Goal: Book appointment/travel/reservation

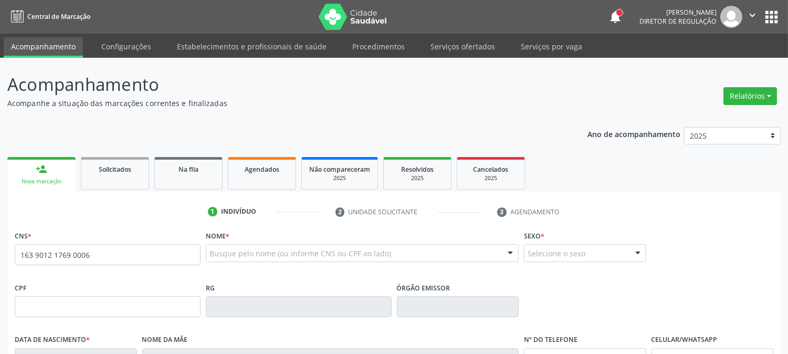
type input "163 9012 1769 0006"
type input "[DATE]"
type input "[PERSON_NAME]"
type input "[PHONE_NUMBER]"
type input "30"
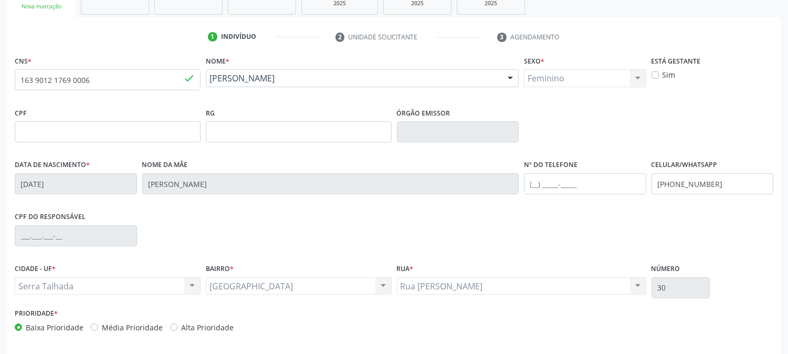
scroll to position [214, 0]
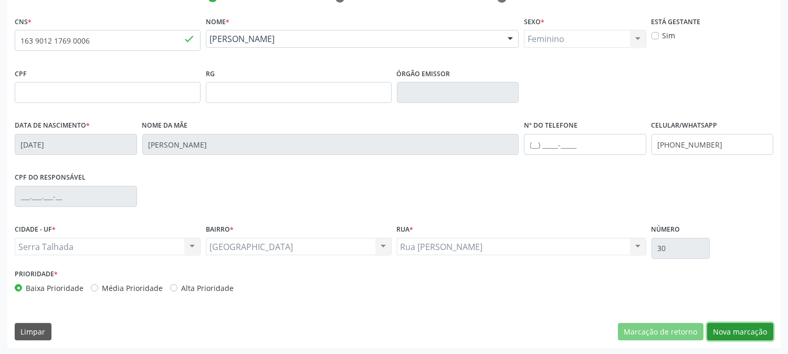
click at [747, 328] on button "Nova marcação" at bounding box center [740, 332] width 66 height 18
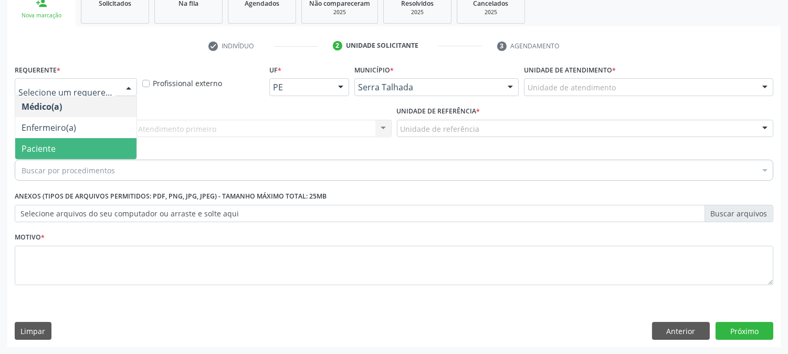
click at [86, 154] on span "Paciente" at bounding box center [75, 148] width 121 height 21
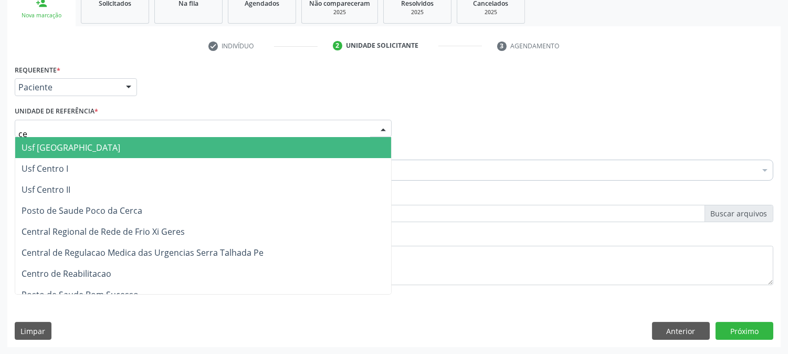
type input "cen"
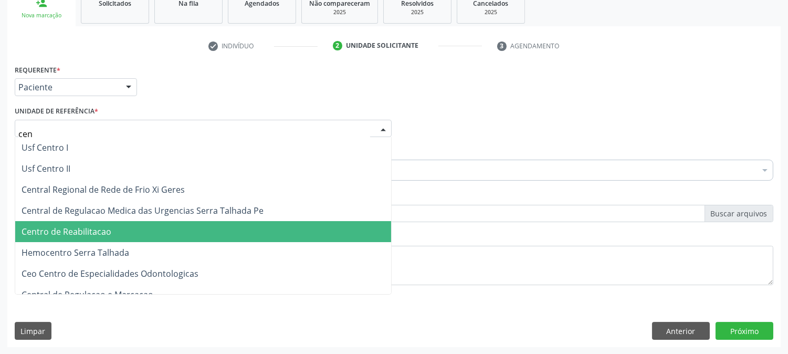
click at [96, 226] on span "Centro de Reabilitacao" at bounding box center [67, 232] width 90 height 12
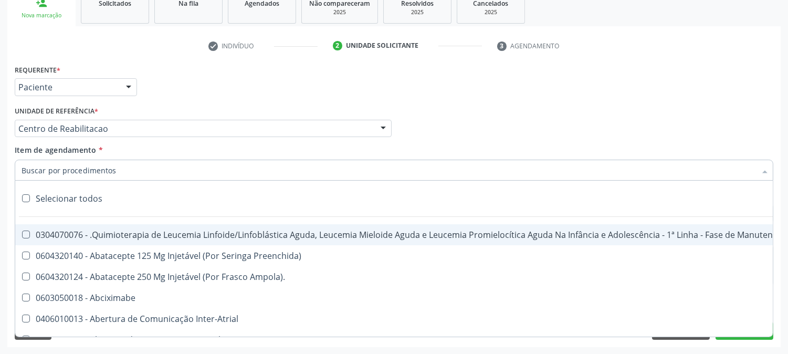
click at [98, 166] on input "Item de agendamento *" at bounding box center [389, 170] width 735 height 21
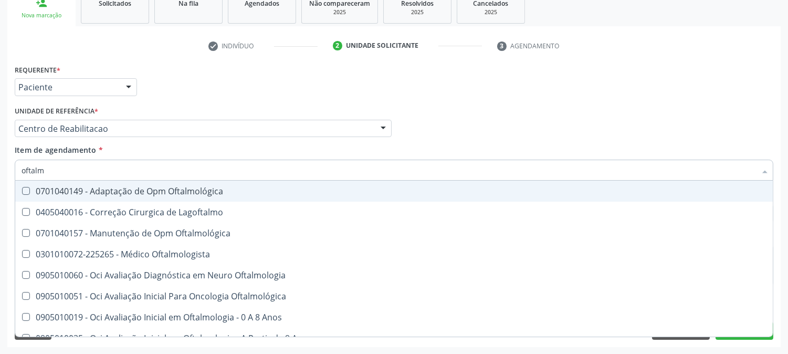
type input "oftalmo"
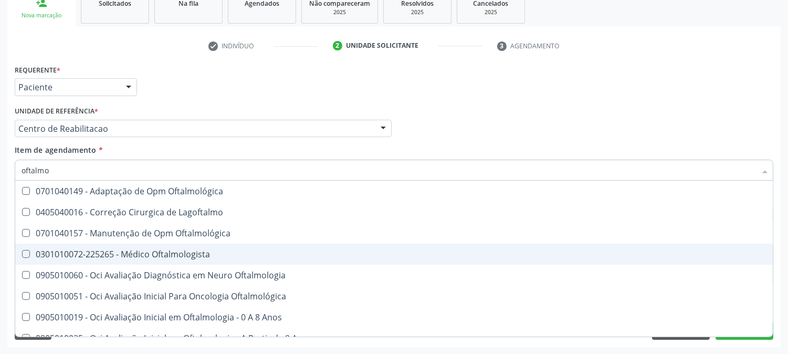
click at [214, 250] on div "0301010072-225265 - Médico Oftalmologista" at bounding box center [394, 254] width 745 height 8
checkbox Oftalmologista "true"
click at [0, 249] on div "Acompanhamento Acompanhe a situação das marcações correntes e finalizadas Relat…" at bounding box center [394, 123] width 788 height 463
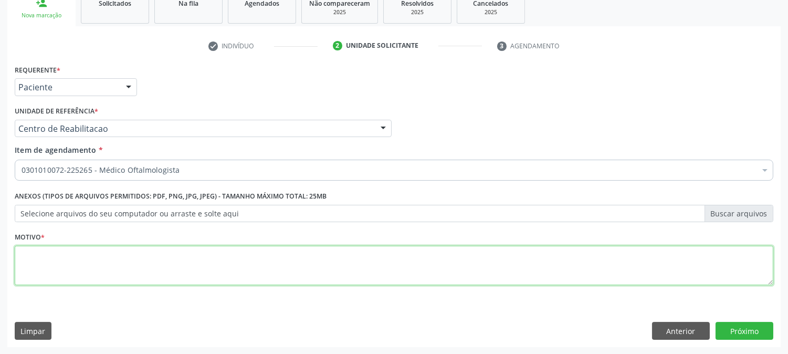
click at [134, 261] on textarea at bounding box center [394, 266] width 759 height 40
type textarea "."
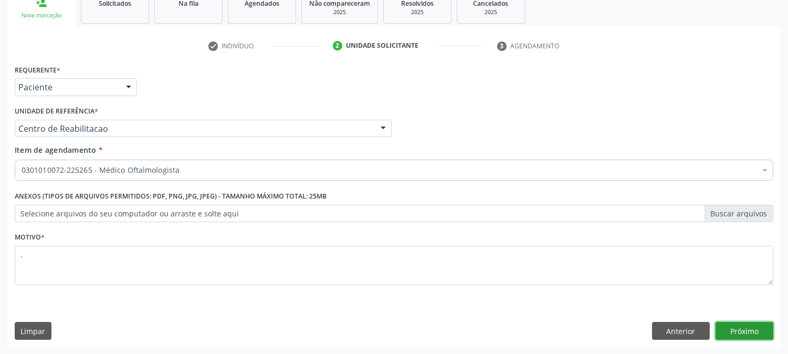
click at [732, 327] on button "Próximo" at bounding box center [745, 331] width 58 height 18
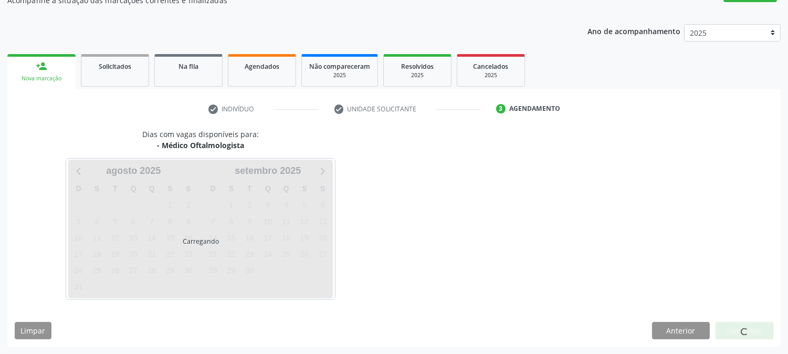
scroll to position [102, 0]
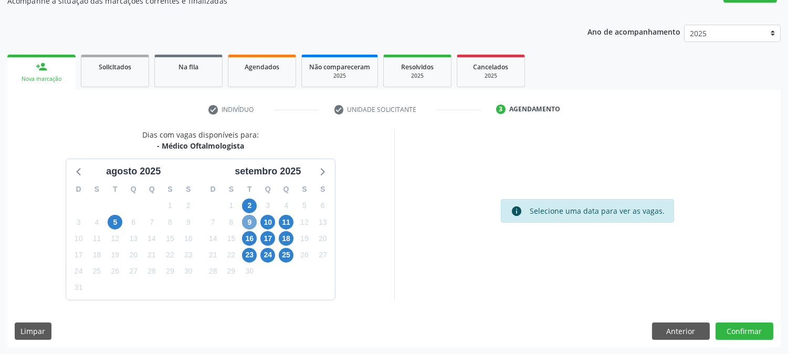
click at [245, 223] on span "9" at bounding box center [249, 222] width 15 height 15
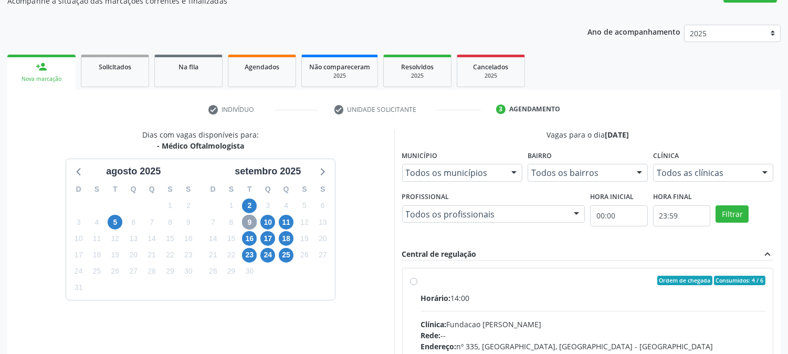
scroll to position [219, 0]
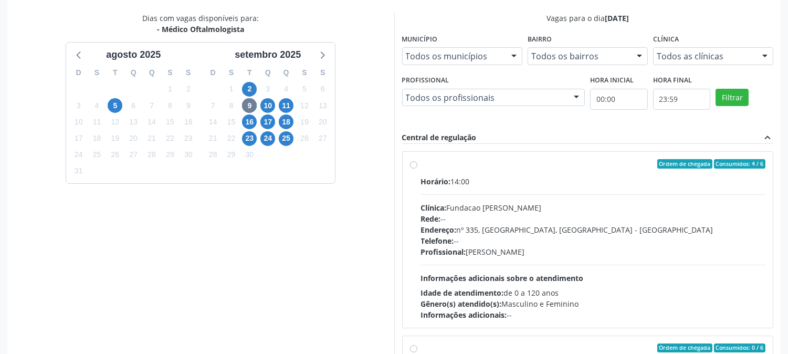
click at [487, 217] on div "Rede: --" at bounding box center [593, 218] width 345 height 11
click at [418, 169] on input "Ordem de chegada Consumidos: 4 / 6 Horário: 14:00 Clínica: Fundacao [PERSON_NAM…" at bounding box center [413, 163] width 7 height 9
radio input "true"
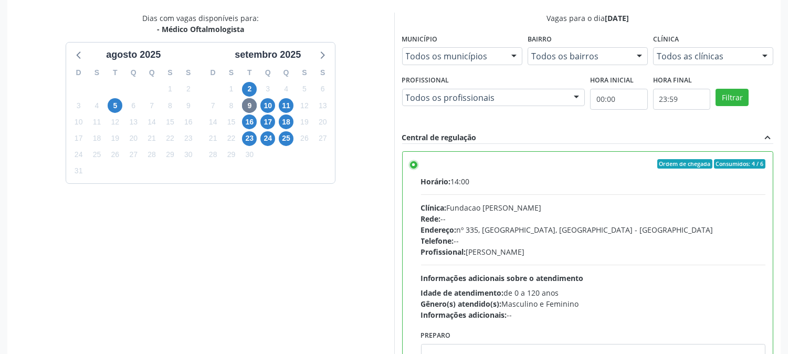
scroll to position [273, 0]
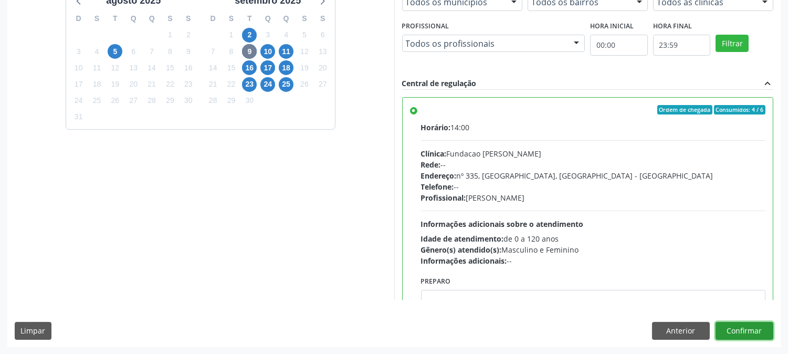
click at [763, 326] on button "Confirmar" at bounding box center [745, 331] width 58 height 18
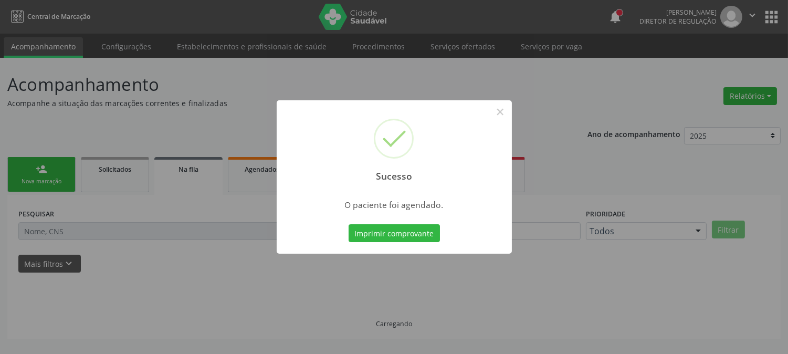
scroll to position [0, 0]
click at [414, 238] on button "Imprimir comprovante" at bounding box center [394, 233] width 91 height 18
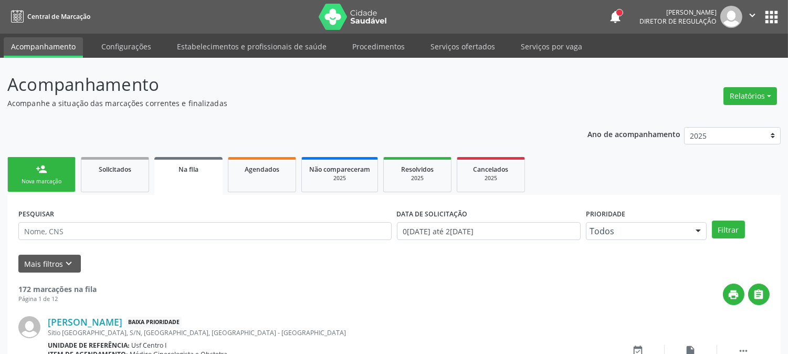
click at [49, 168] on link "person_add Nova marcação" at bounding box center [41, 174] width 68 height 35
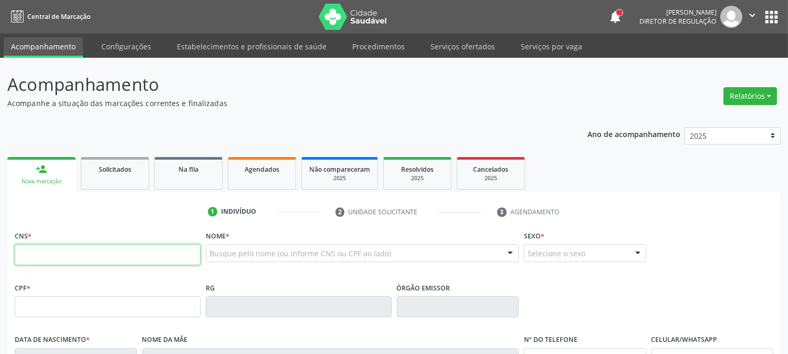
click at [60, 252] on input "text" at bounding box center [108, 254] width 186 height 21
type input "125 6529 3897 0001"
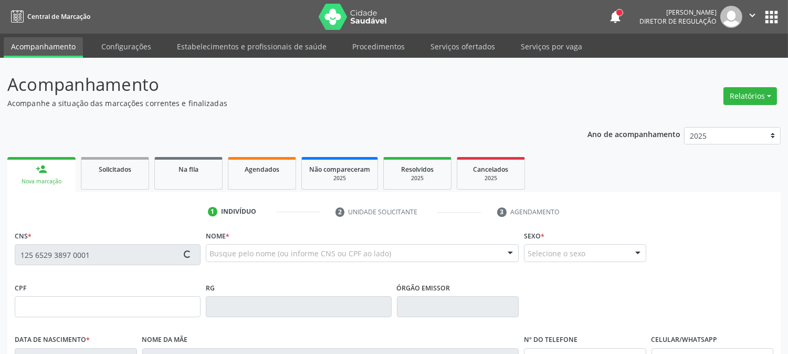
type input "2[DATE]"
type input "[PERSON_NAME]"
type input "[PHONE_NUMBER]"
type input "S/N"
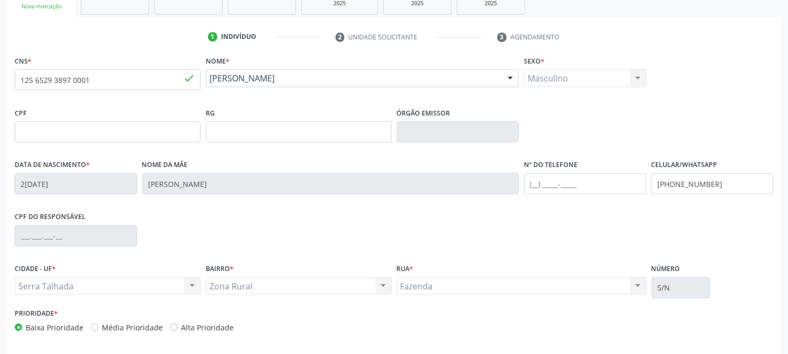
scroll to position [214, 0]
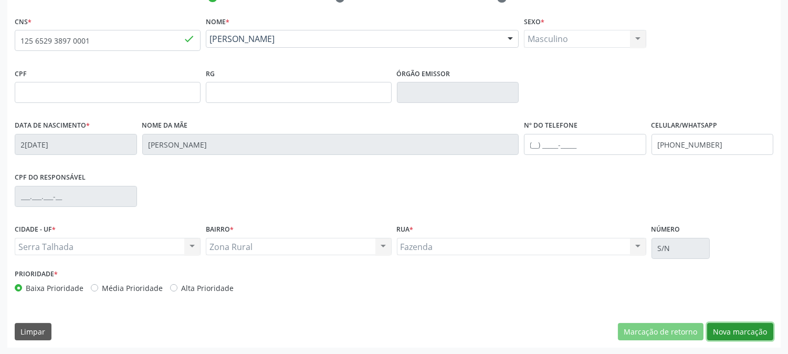
click at [736, 336] on button "Nova marcação" at bounding box center [740, 332] width 66 height 18
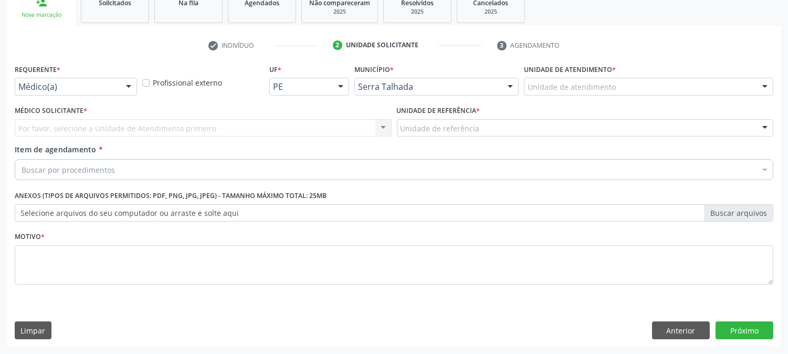
scroll to position [166, 0]
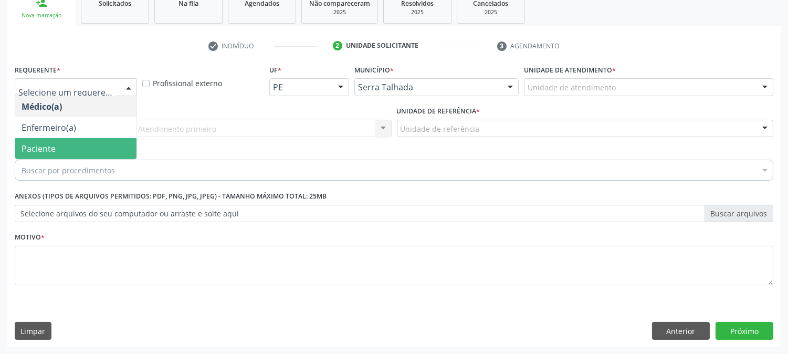
click at [77, 142] on span "Paciente" at bounding box center [75, 148] width 121 height 21
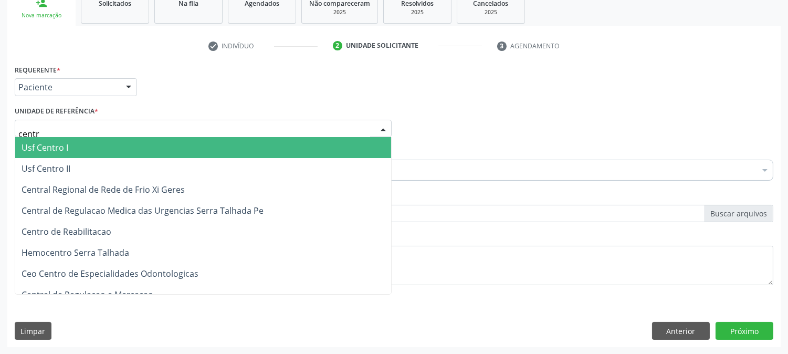
type input "centro"
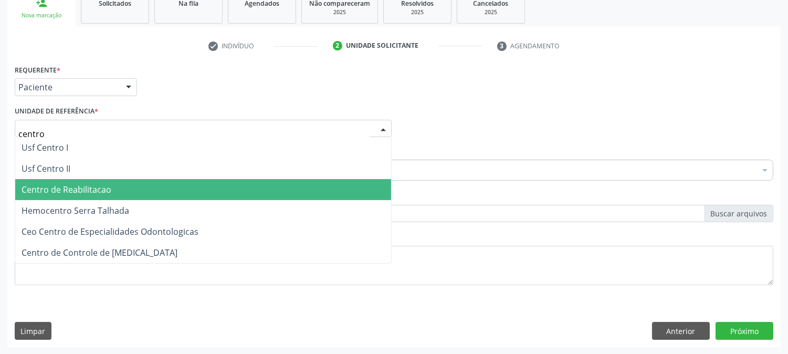
click at [84, 185] on span "Centro de Reabilitacao" at bounding box center [67, 190] width 90 height 12
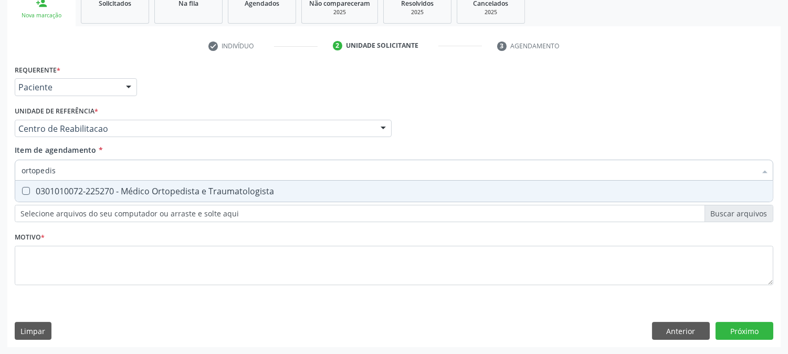
type input "ortopedist"
click at [78, 192] on div "0301010072-225270 - Médico Ortopedista e Traumatologista" at bounding box center [394, 191] width 745 height 8
checkbox Traumatologista "true"
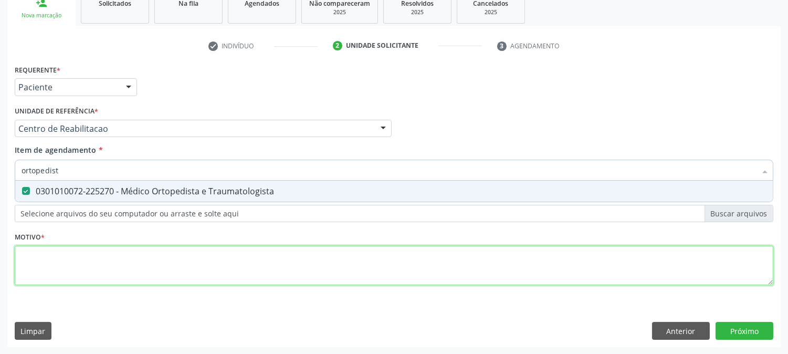
click at [75, 252] on div "Requerente * Paciente Médico(a) Enfermeiro(a) Paciente Nenhum resultado encontr…" at bounding box center [394, 181] width 759 height 238
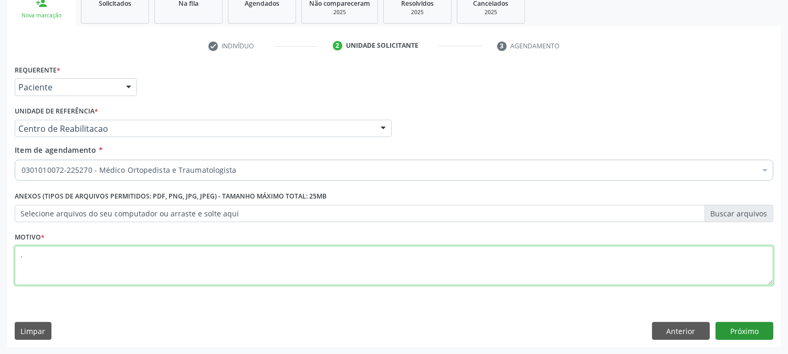
type textarea "."
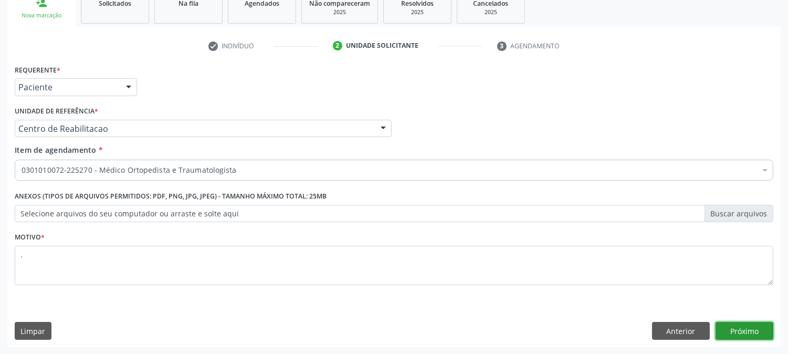
click at [744, 337] on button "Próximo" at bounding box center [745, 331] width 58 height 18
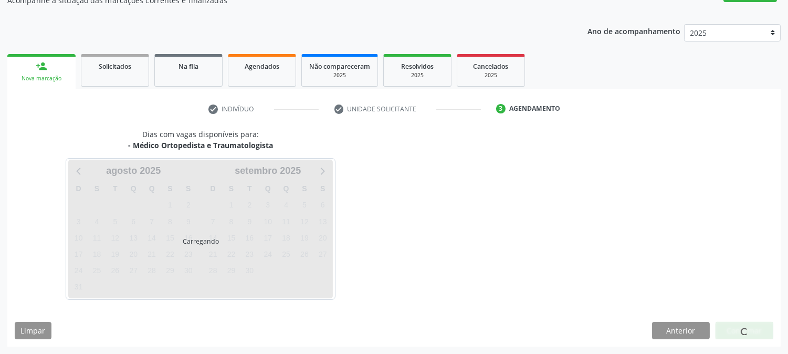
scroll to position [102, 0]
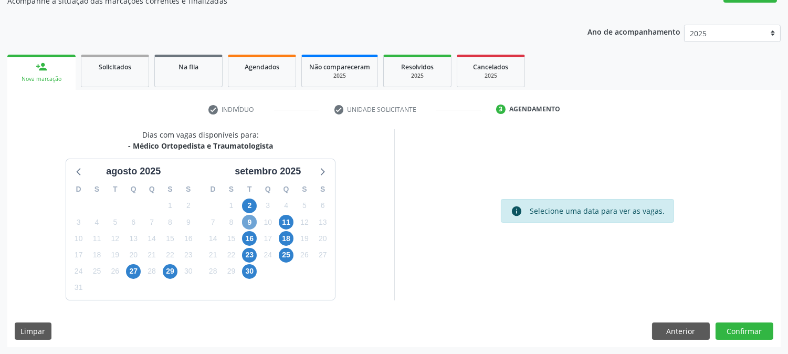
click at [251, 216] on span "9" at bounding box center [249, 222] width 15 height 15
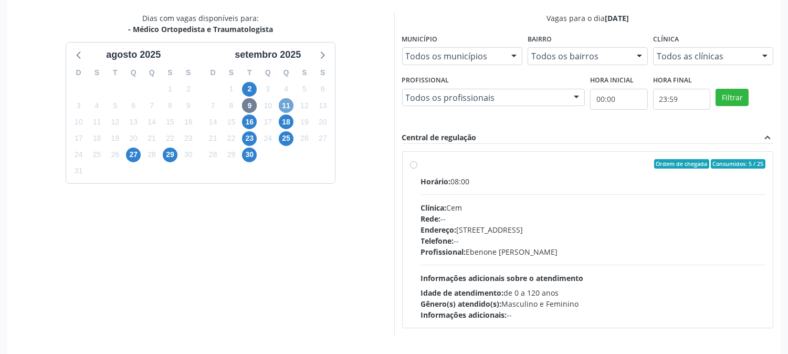
click at [285, 110] on span "11" at bounding box center [286, 105] width 15 height 15
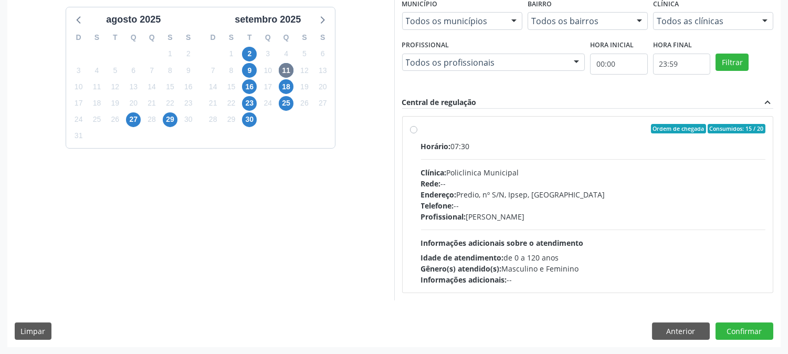
click at [452, 176] on div "Clínica: Policlinica Municipal" at bounding box center [593, 172] width 345 height 11
click at [418, 133] on input "Ordem de chegada Consumidos: 15 / 20 Horário: 07:30 Clínica: Policlinica Munici…" at bounding box center [413, 128] width 7 height 9
radio input "true"
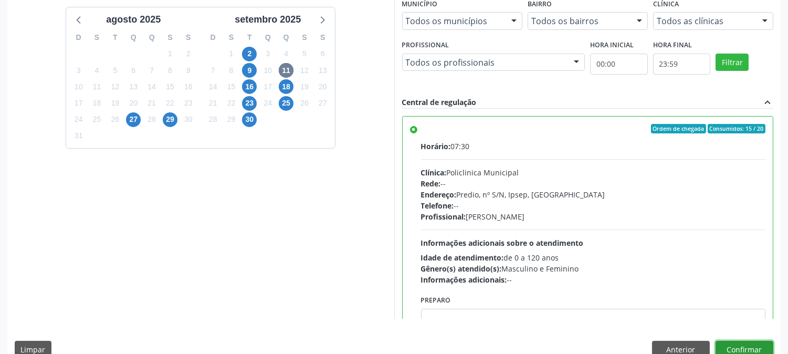
click at [734, 342] on button "Confirmar" at bounding box center [745, 350] width 58 height 18
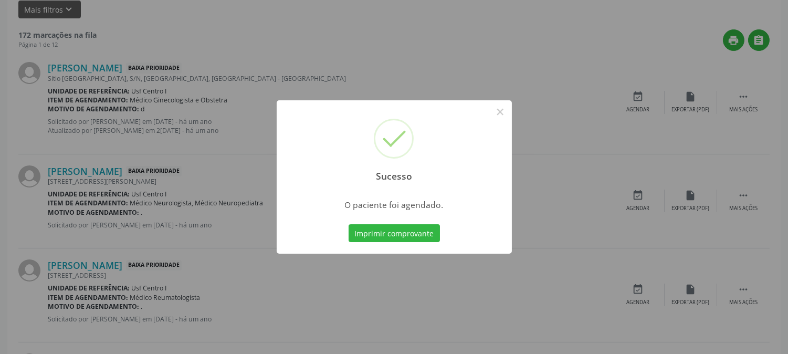
scroll to position [0, 0]
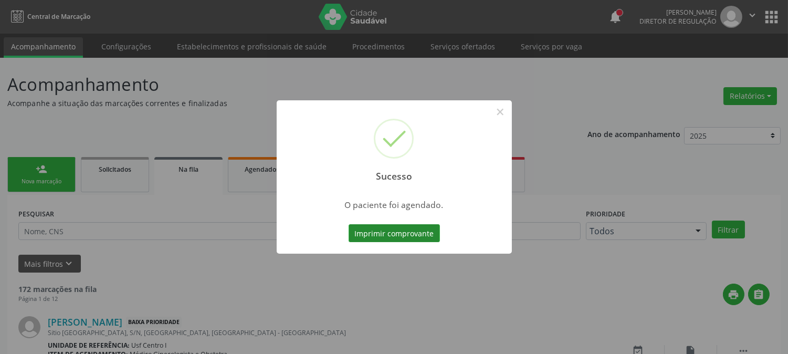
click at [413, 229] on button "Imprimir comprovante" at bounding box center [394, 233] width 91 height 18
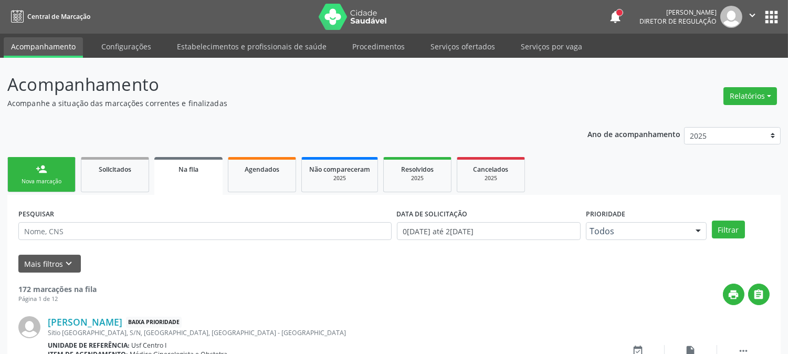
click at [45, 174] on div "person_add" at bounding box center [42, 169] width 12 height 12
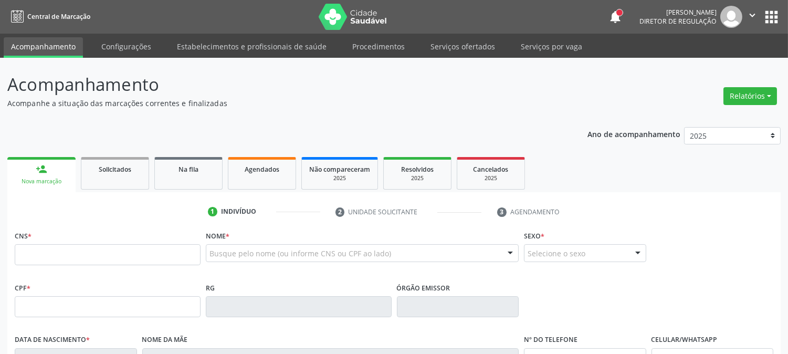
click at [49, 178] on div "Nova marcação" at bounding box center [42, 182] width 54 height 8
paste input "[PERSON_NAME]"
type input "[PERSON_NAME] DA"
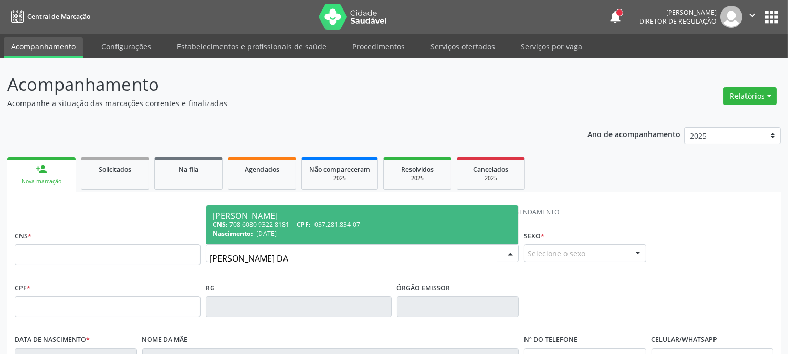
click at [322, 231] on div "Nascimento: [DATE]" at bounding box center [362, 233] width 299 height 9
type input "708 6080 9322 8181"
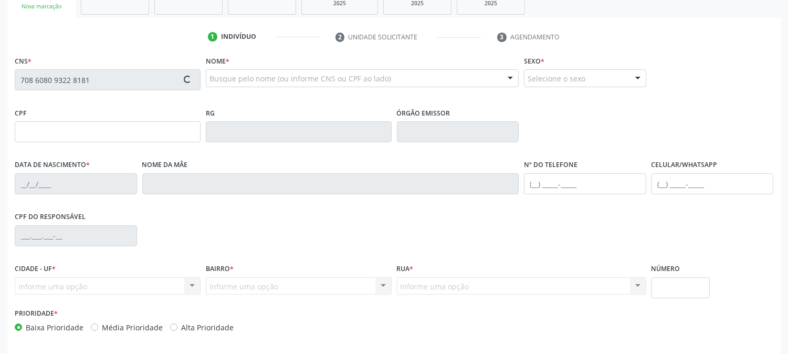
scroll to position [214, 0]
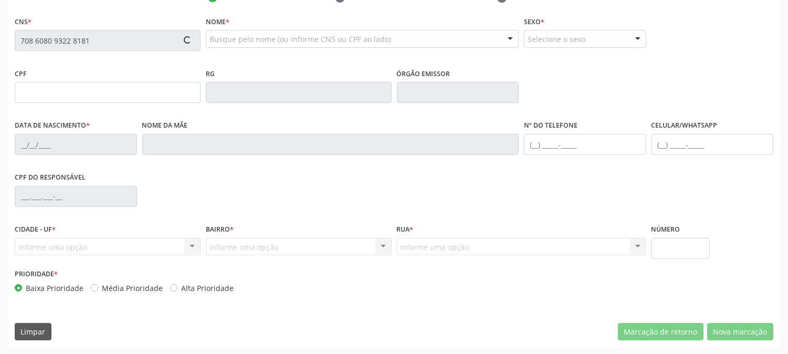
type input "037.281.834-07"
type input "[DATE]"
type input "[PERSON_NAME]"
type input "[PHONE_NUMBER]"
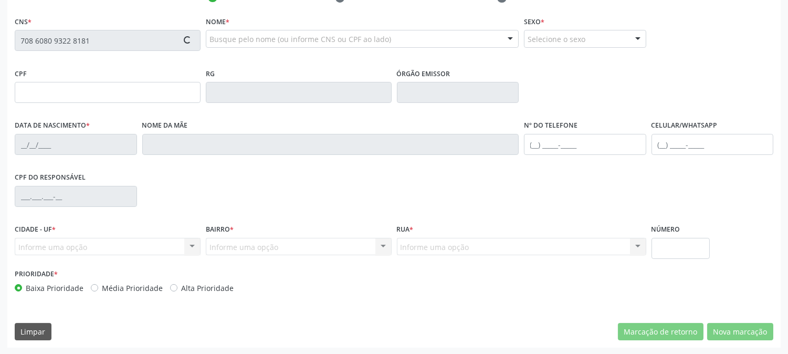
type input "126"
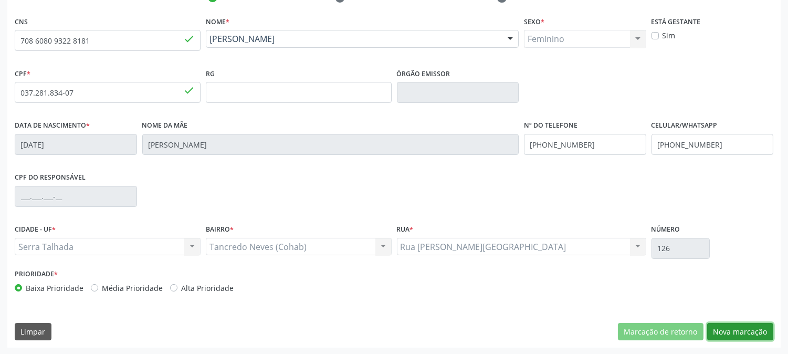
click at [725, 323] on button "Nova marcação" at bounding box center [740, 332] width 66 height 18
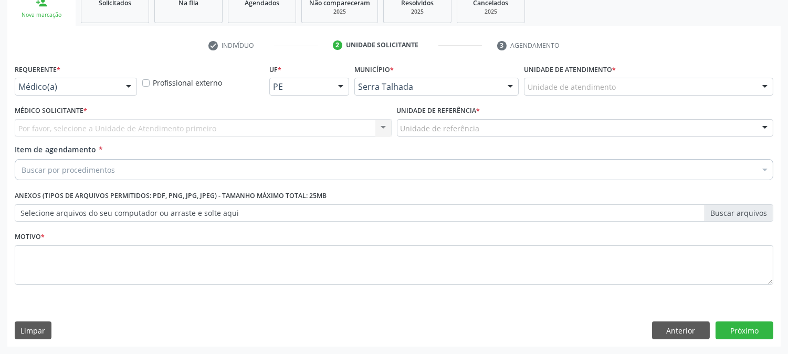
scroll to position [166, 0]
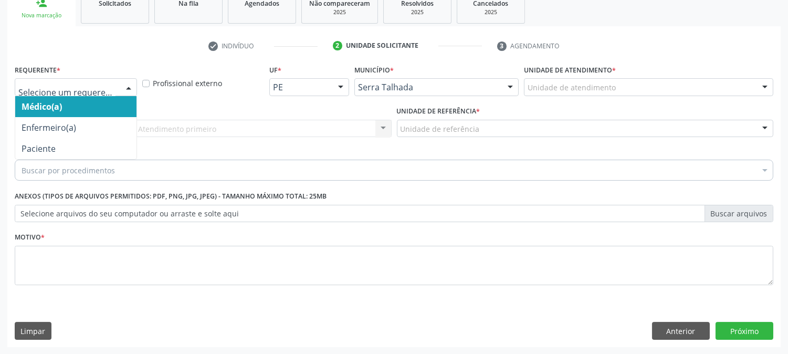
click at [121, 87] on div at bounding box center [129, 88] width 16 height 18
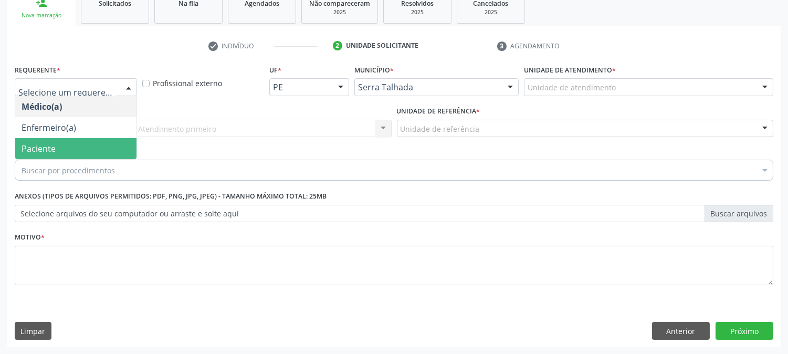
click at [92, 142] on span "Paciente" at bounding box center [75, 148] width 121 height 21
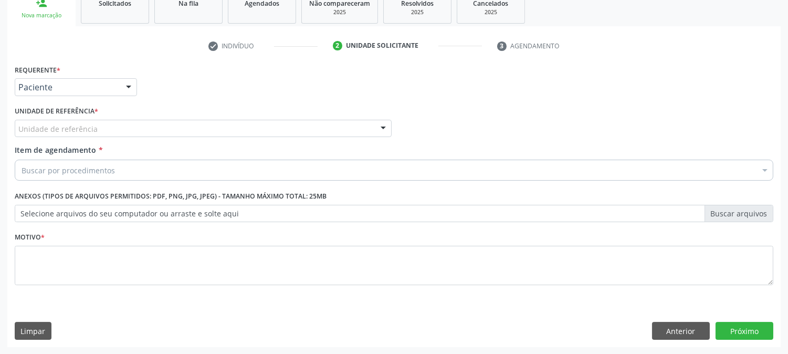
click at [119, 118] on div "Unidade de referência * Unidade de referência Usf do Mutirao Usf Cohab Usf [GEO…" at bounding box center [203, 120] width 377 height 34
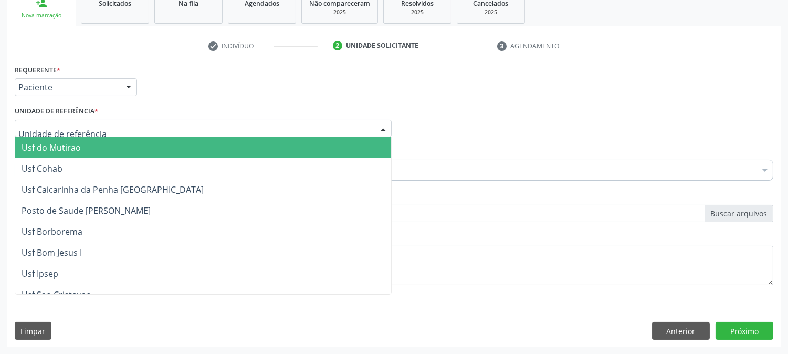
click at [121, 125] on div at bounding box center [203, 129] width 377 height 18
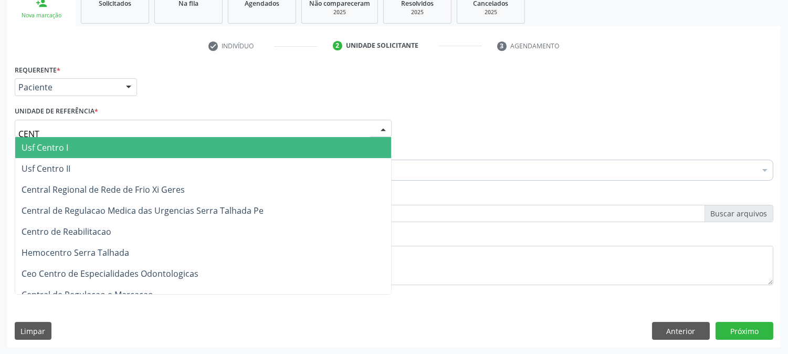
type input "CENTR"
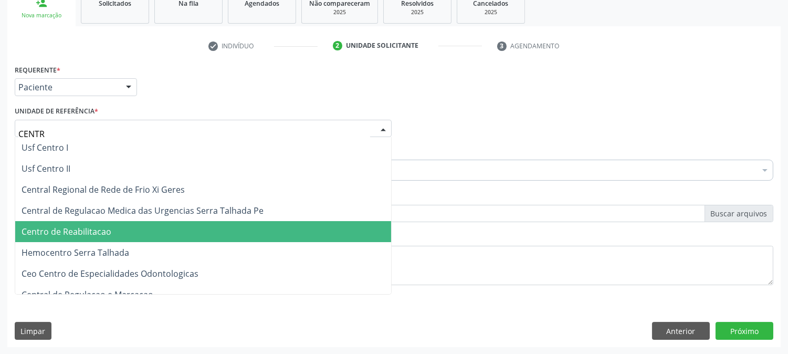
click at [130, 228] on span "Centro de Reabilitacao" at bounding box center [203, 231] width 376 height 21
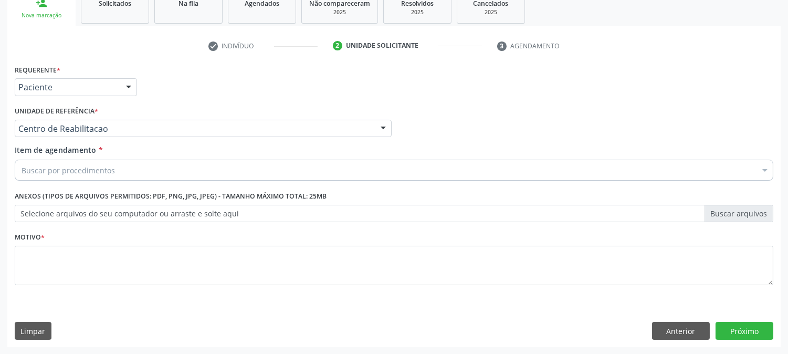
click at [126, 170] on div "Buscar por procedimentos" at bounding box center [394, 170] width 759 height 21
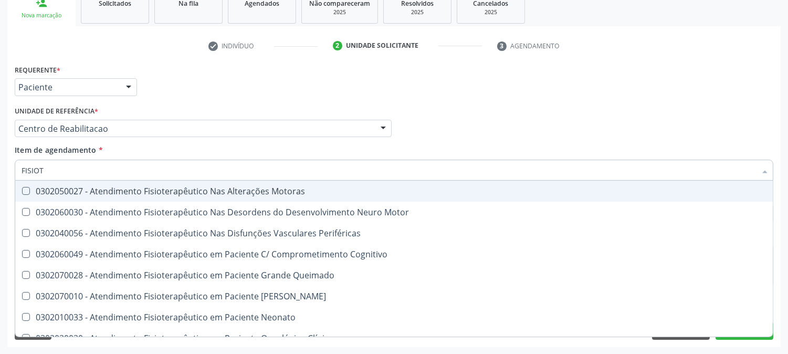
type input "FISIOTE"
click at [101, 182] on span "0302050027 - Atendimento Fisioterapêutico Nas Alterações Motoras" at bounding box center [394, 191] width 758 height 21
checkbox Motoras "true"
click at [588, 116] on div "Médico Solicitante Por favor, selecione a Unidade de Atendimento primeiro Nenhu…" at bounding box center [394, 123] width 764 height 41
checkbox Motor "true"
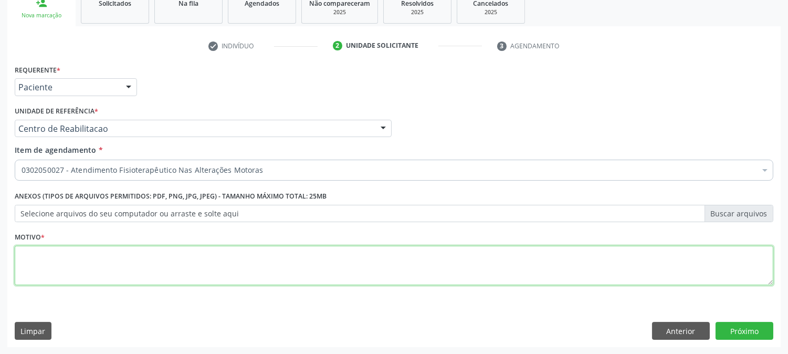
click at [66, 249] on textarea at bounding box center [394, 266] width 759 height 40
type textarea "."
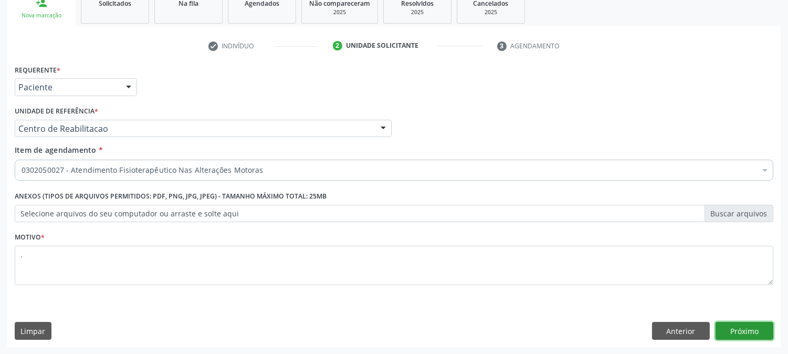
click at [746, 322] on button "Próximo" at bounding box center [745, 331] width 58 height 18
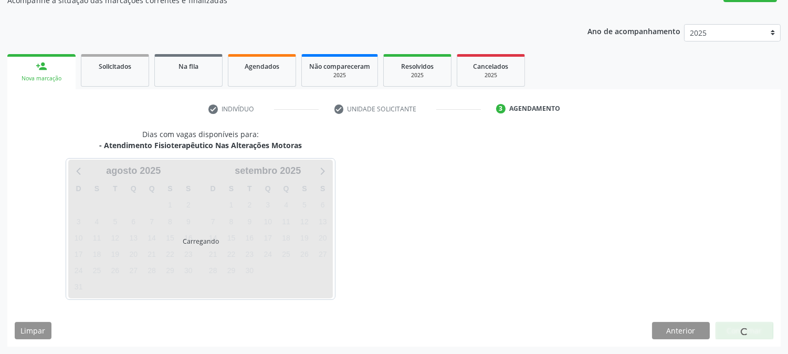
scroll to position [102, 0]
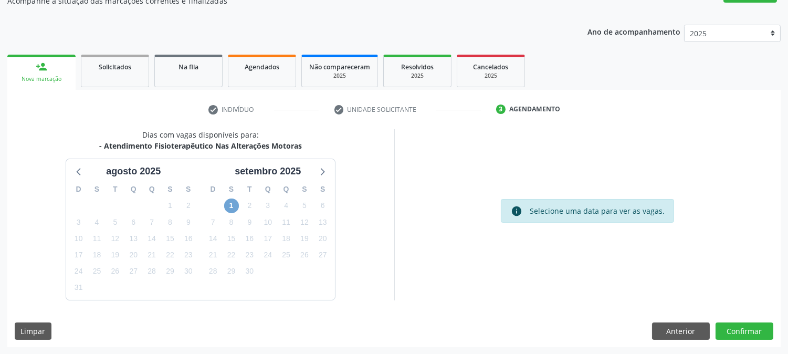
click at [237, 200] on span "1" at bounding box center [231, 206] width 15 height 15
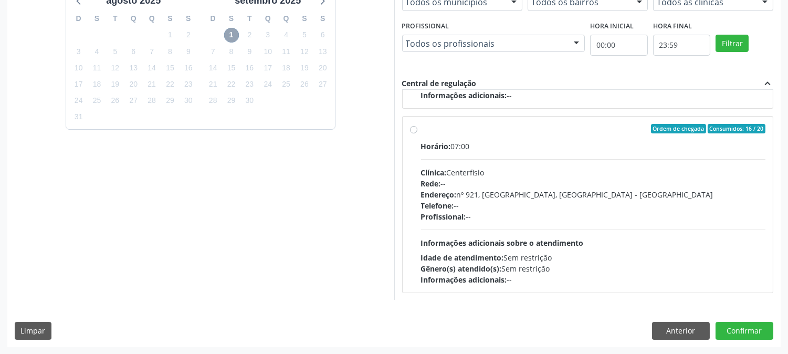
scroll to position [116, 0]
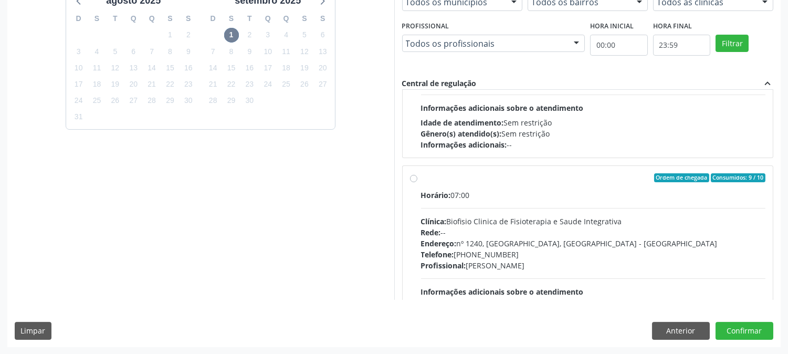
click at [604, 185] on label "Ordem de chegada Consumidos: 9 / 10 Horário: 07:00 Clínica: Biofisio Clinica de…" at bounding box center [593, 253] width 345 height 161
click at [418, 183] on input "Ordem de chegada Consumidos: 9 / 10 Horário: 07:00 Clínica: Biofisio Clinica de…" at bounding box center [413, 177] width 7 height 9
radio input "true"
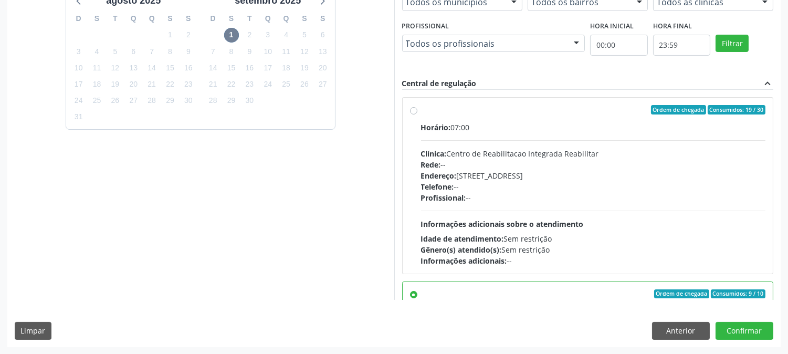
click at [594, 207] on div "Horário: 07:00 Clínica: Centro de Reabilitacao Integrada Reabilitar Rede: -- En…" at bounding box center [593, 194] width 345 height 144
click at [418, 115] on input "Ordem de chegada Consumidos: 19 / 30 Horário: 07:00 Clínica: Centro de Reabilit…" at bounding box center [413, 109] width 7 height 9
radio input "true"
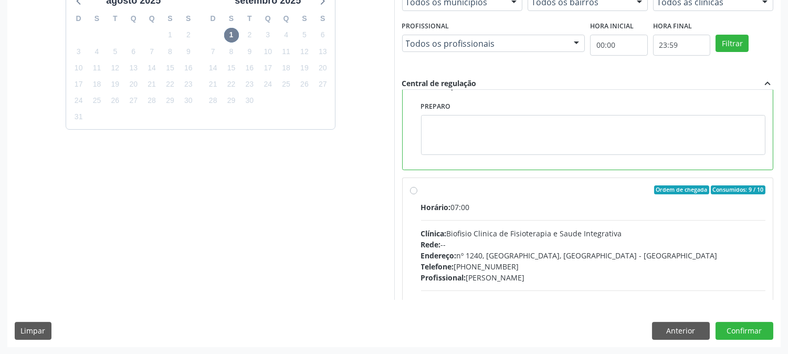
scroll to position [58, 0]
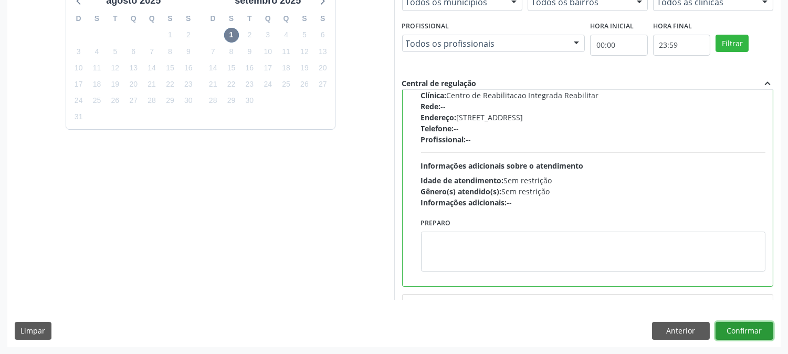
click at [729, 327] on button "Confirmar" at bounding box center [745, 331] width 58 height 18
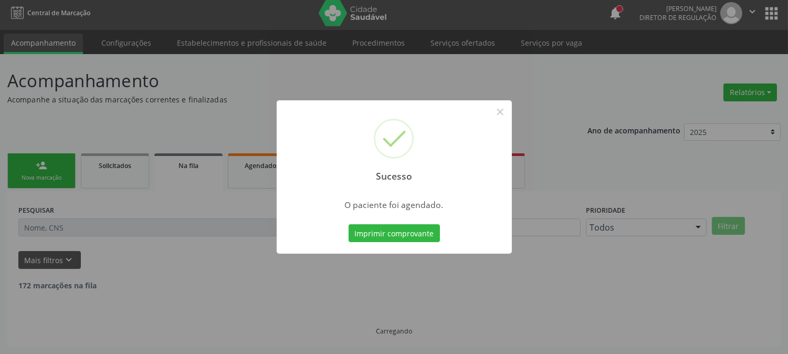
scroll to position [0, 0]
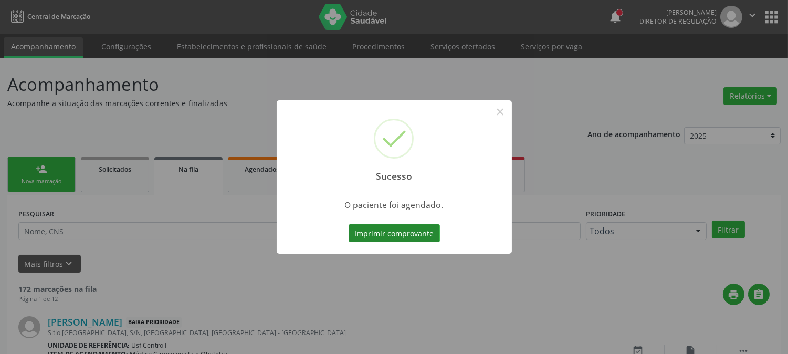
click at [398, 233] on button "Imprimir comprovante" at bounding box center [394, 233] width 91 height 18
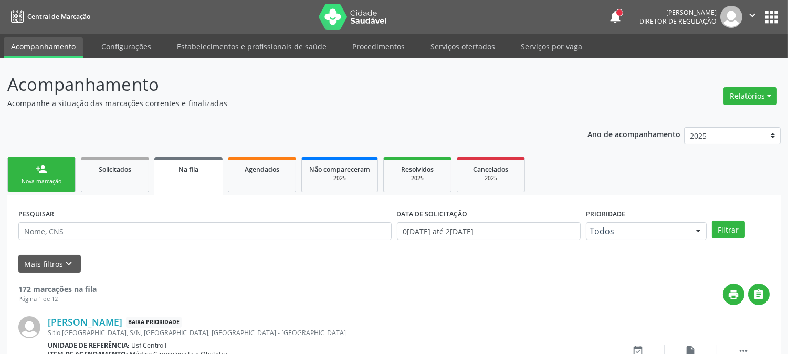
click at [56, 182] on div "Nova marcação" at bounding box center [41, 182] width 53 height 8
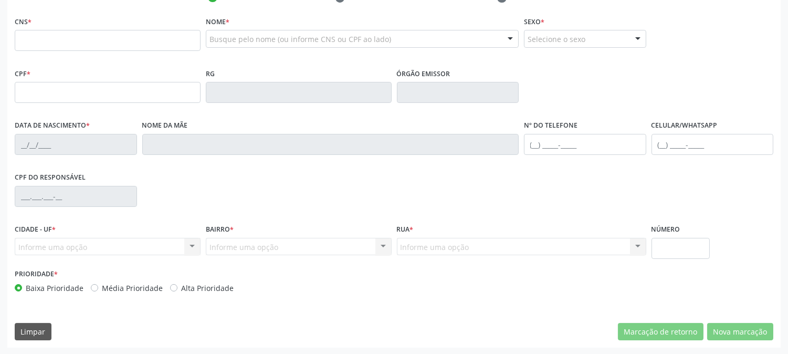
scroll to position [39, 0]
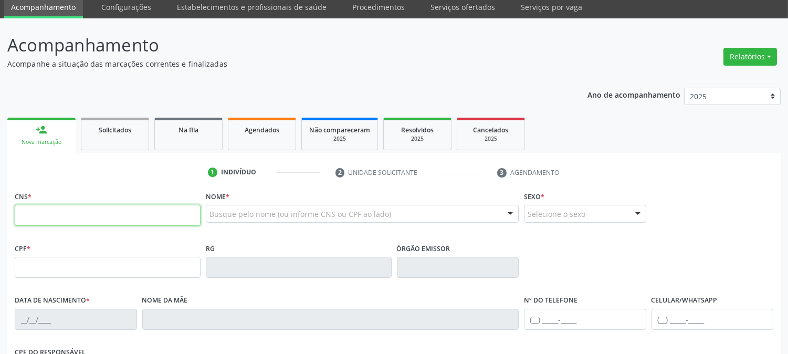
click at [138, 218] on input "text" at bounding box center [108, 215] width 186 height 21
type input "898 0063 7561 8047"
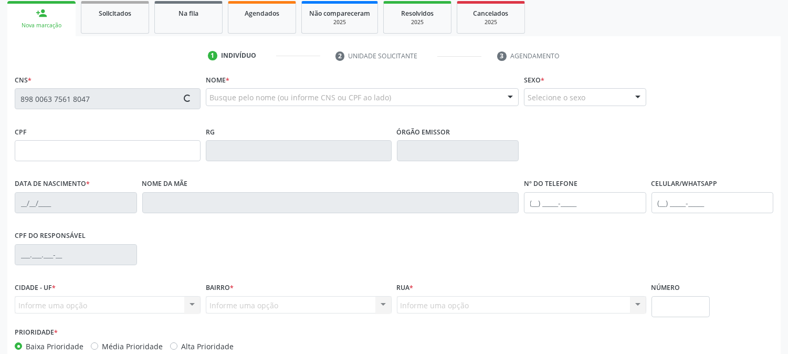
scroll to position [98, 0]
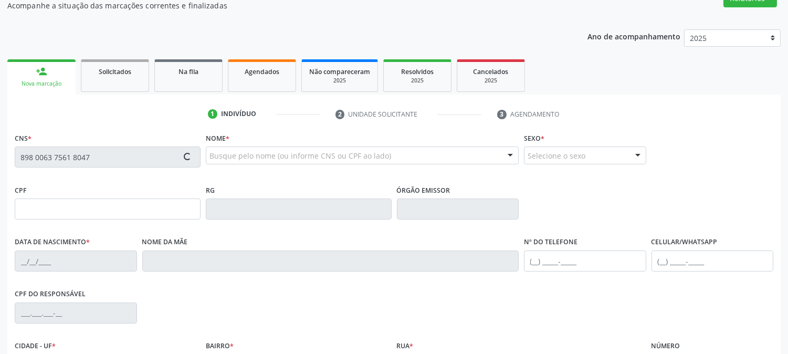
type input "003.762.504-70"
type input "[DATE]"
type input "[PERSON_NAME]"
type input "[PHONE_NUMBER]"
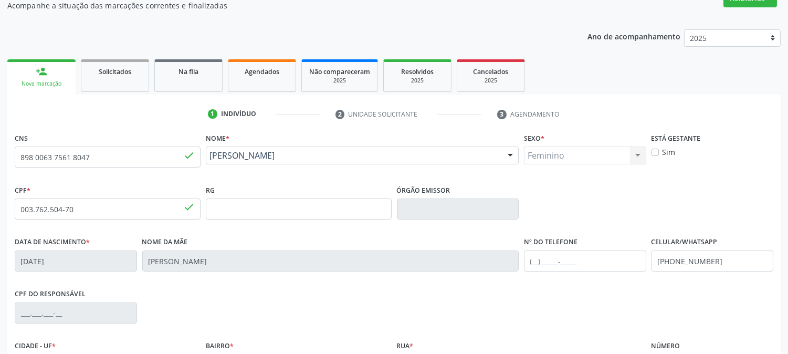
scroll to position [214, 0]
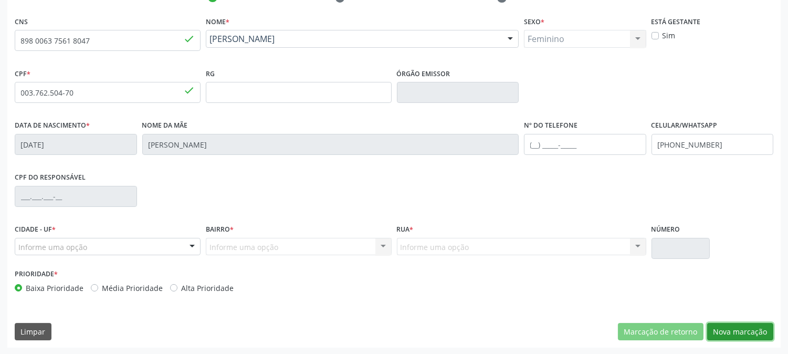
click at [729, 326] on button "Nova marcação" at bounding box center [740, 332] width 66 height 18
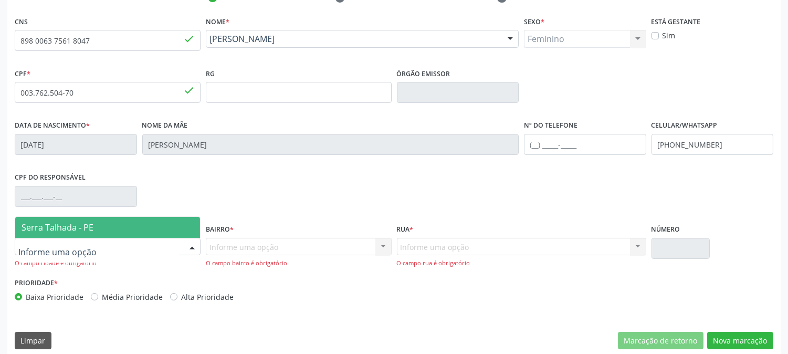
click at [152, 239] on div at bounding box center [108, 247] width 186 height 18
click at [149, 230] on span "Serra Talhada - PE" at bounding box center [107, 227] width 185 height 21
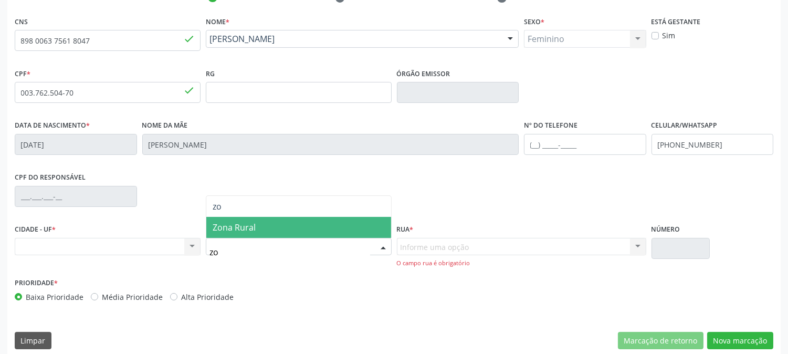
type input "z"
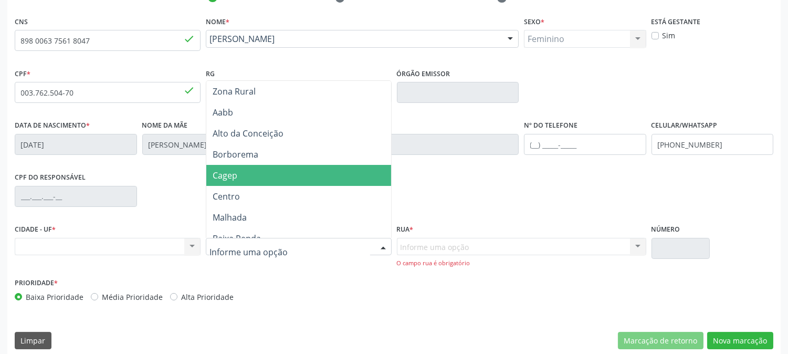
click at [183, 248] on div "Nenhum resultado encontrado para: " " Não há nenhuma opção para ser exibida." at bounding box center [108, 247] width 186 height 18
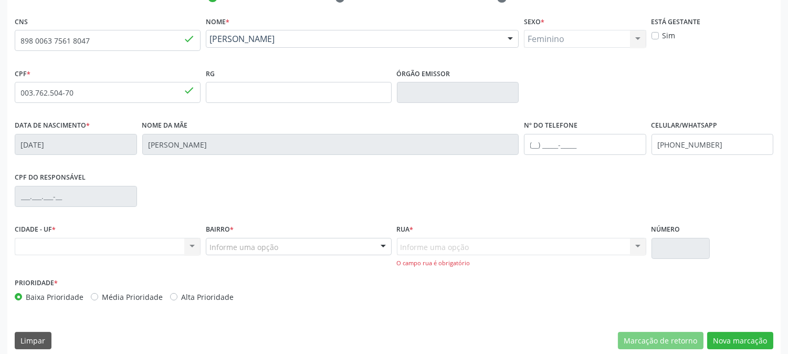
click at [187, 244] on div "Nenhum resultado encontrado para: " " Não há nenhuma opção para ser exibida." at bounding box center [108, 247] width 186 height 18
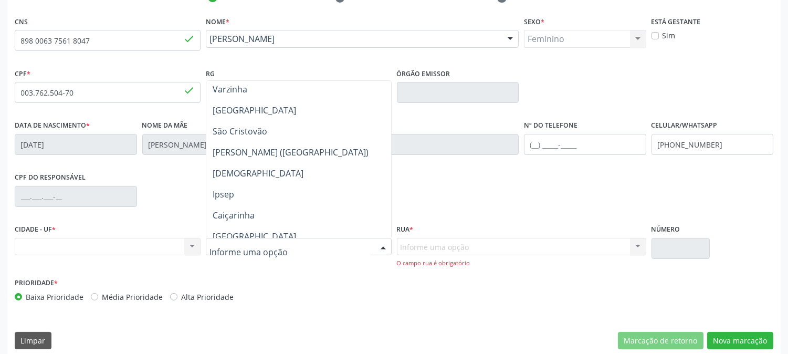
scroll to position [292, 0]
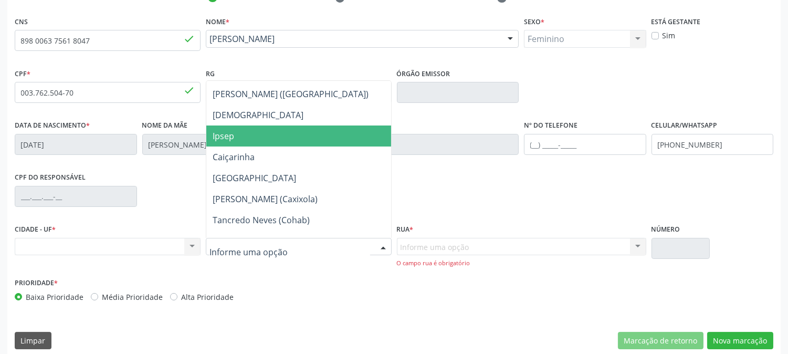
click at [288, 138] on span "Ipsep" at bounding box center [298, 136] width 185 height 21
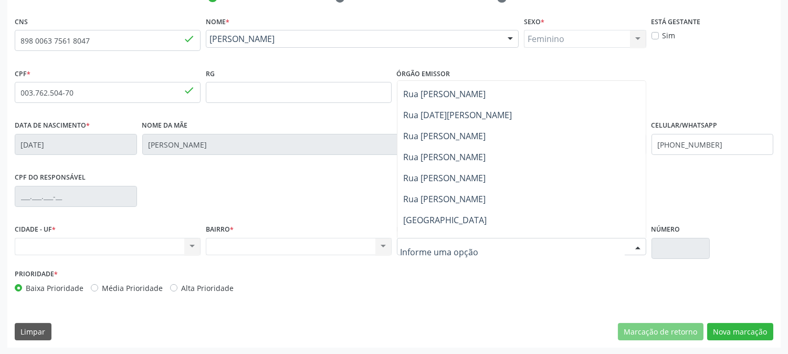
click at [454, 193] on span "Rua [PERSON_NAME]" at bounding box center [445, 199] width 82 height 12
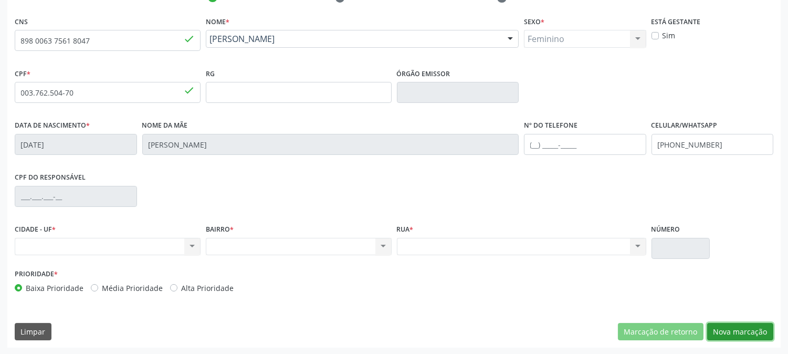
click at [717, 329] on button "Nova marcação" at bounding box center [740, 332] width 66 height 18
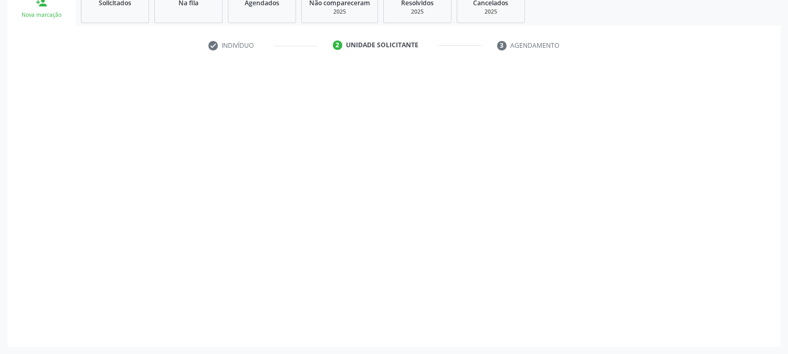
scroll to position [166, 0]
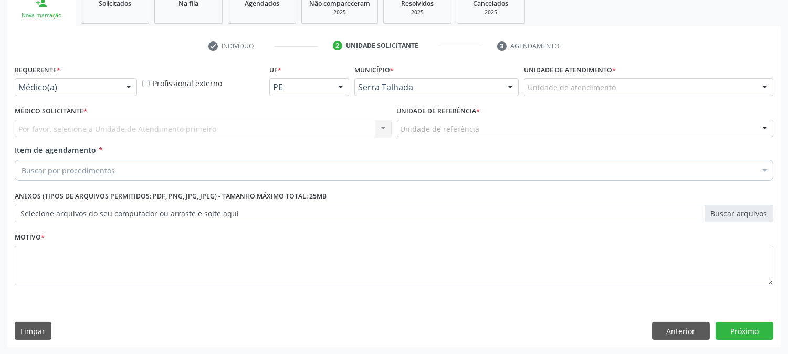
click at [123, 88] on div at bounding box center [129, 88] width 16 height 18
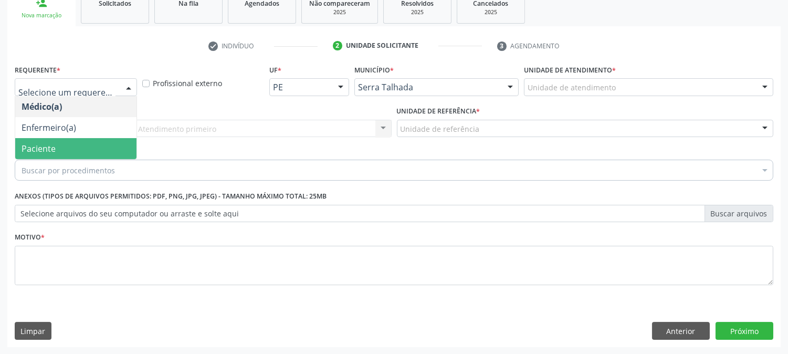
click at [77, 146] on span "Paciente" at bounding box center [75, 148] width 121 height 21
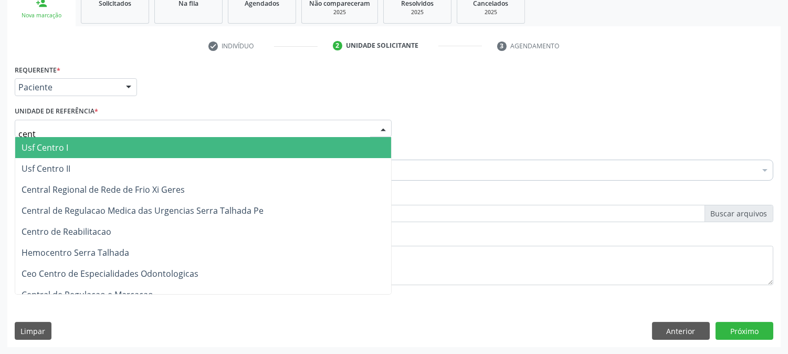
type input "centr"
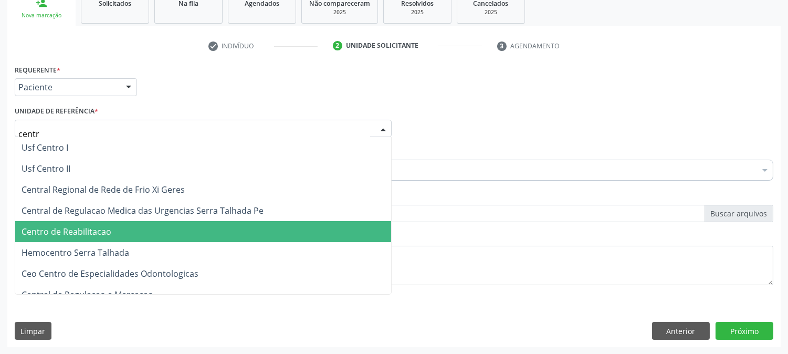
click at [85, 233] on span "Centro de Reabilitacao" at bounding box center [67, 232] width 90 height 12
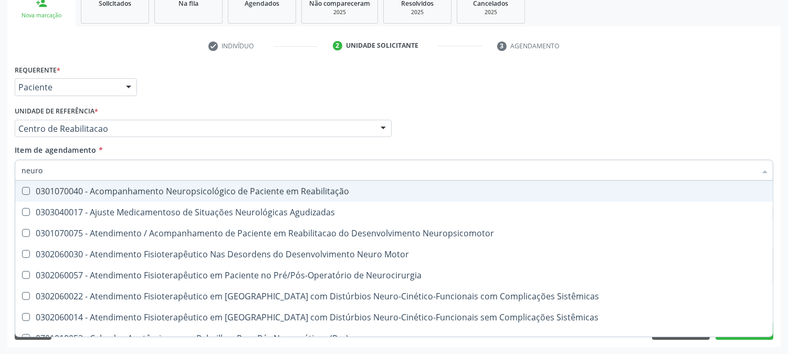
type input "neurol"
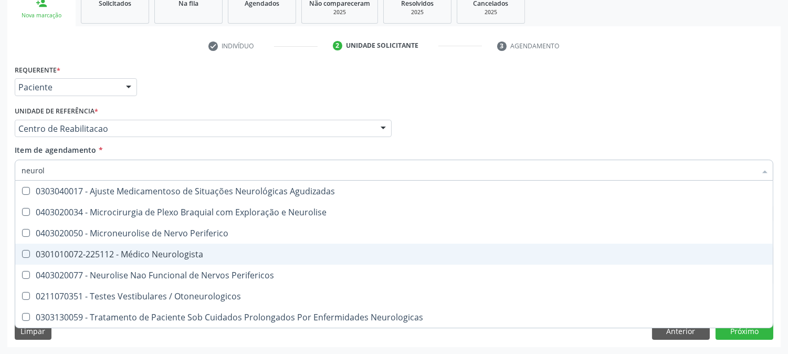
click at [82, 257] on div "0301010072-225112 - Médico Neurologista" at bounding box center [394, 254] width 745 height 8
checkbox Neurologista "true"
click at [4, 244] on div "Acompanhamento Acompanhe a situação das marcações correntes e finalizadas Relat…" at bounding box center [394, 123] width 788 height 463
checkbox Neurolise "true"
checkbox Neurologista "false"
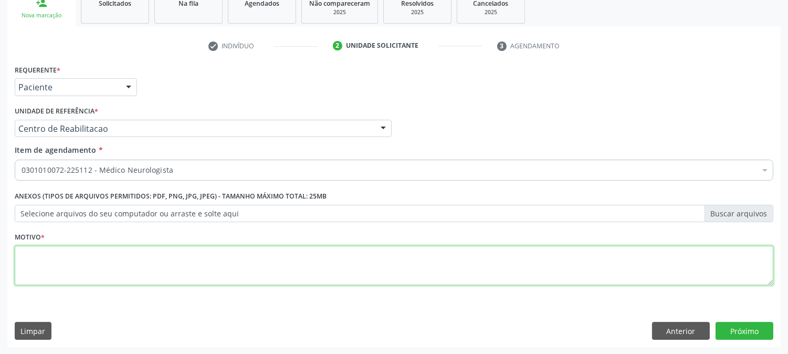
click at [75, 256] on textarea at bounding box center [394, 266] width 759 height 40
type textarea "."
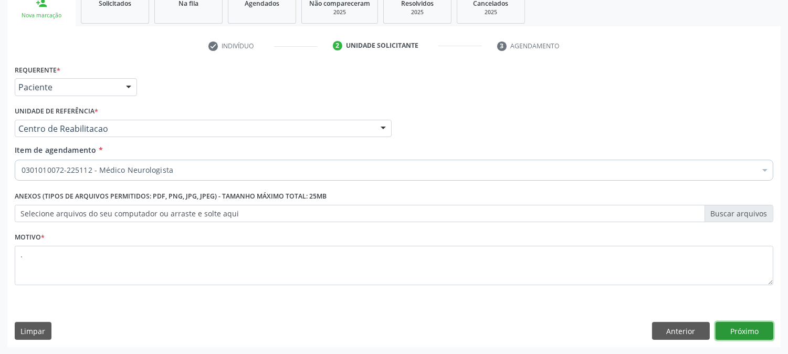
click at [742, 323] on button "Próximo" at bounding box center [745, 331] width 58 height 18
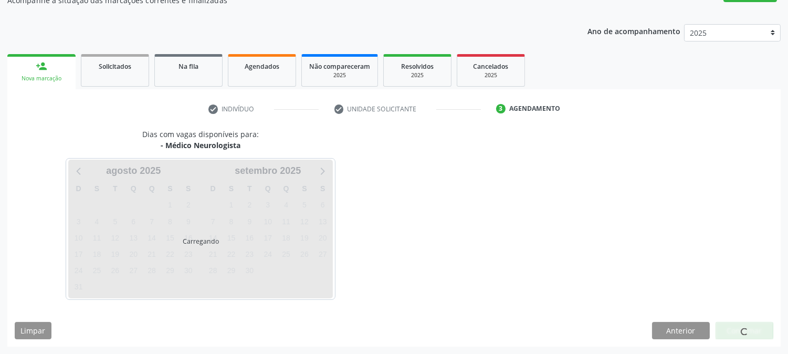
scroll to position [102, 0]
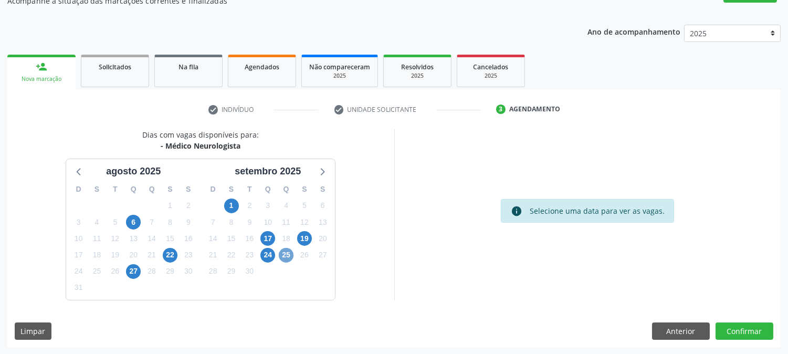
click at [287, 258] on span "25" at bounding box center [286, 255] width 15 height 15
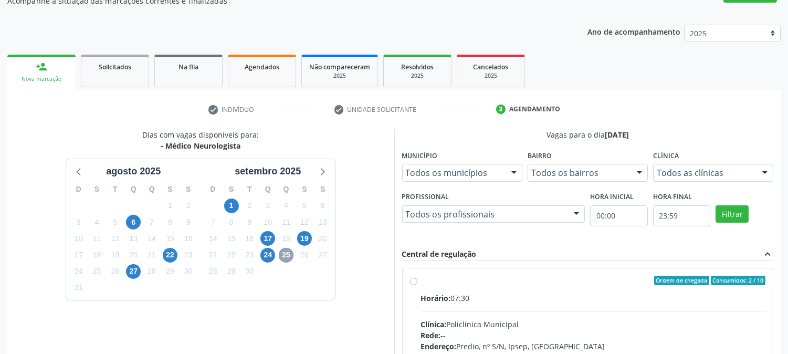
scroll to position [254, 0]
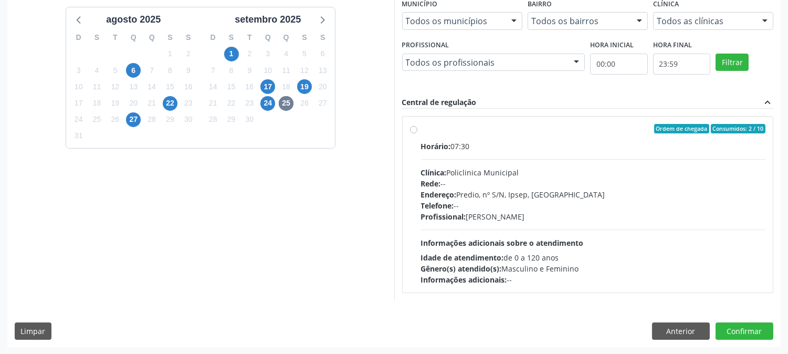
click at [480, 232] on div "Horário: 07:30 Clínica: Policlinica Municipal Rede: -- Endereço: Predio, nº S/N…" at bounding box center [593, 213] width 345 height 144
click at [418, 133] on input "Ordem de chegada Consumidos: 2 / 10 Horário: 07:30 Clínica: Policlinica Municip…" at bounding box center [413, 128] width 7 height 9
radio input "true"
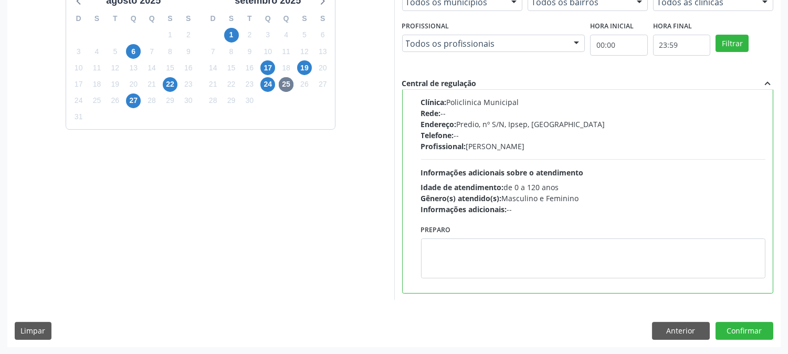
scroll to position [0, 0]
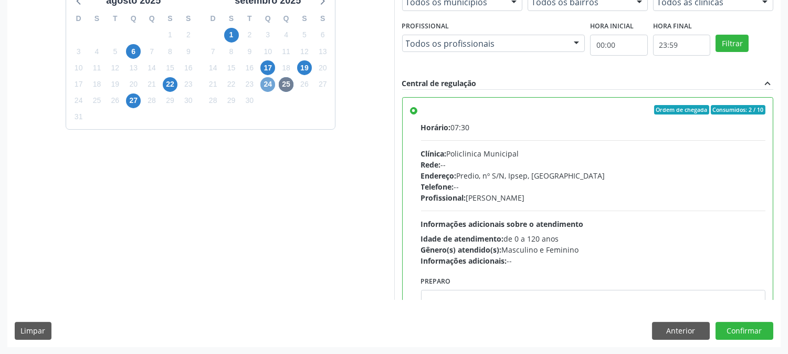
click at [264, 81] on span "24" at bounding box center [268, 84] width 15 height 15
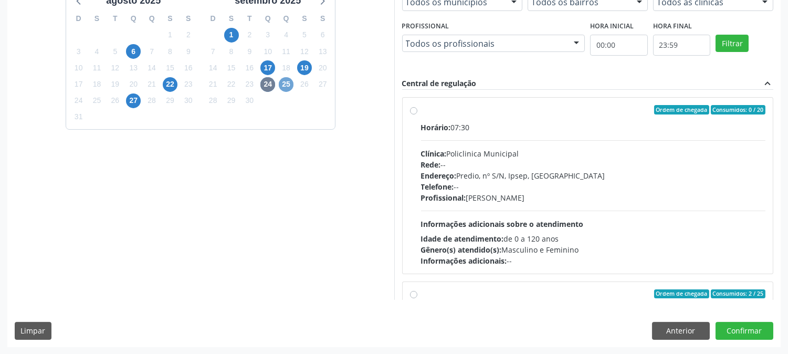
click at [292, 86] on span "25" at bounding box center [286, 84] width 15 height 15
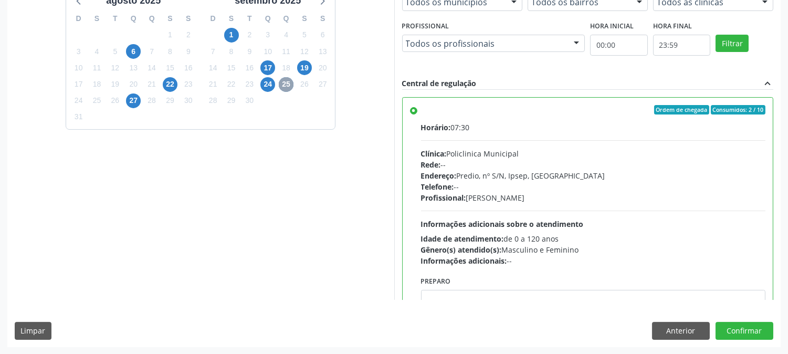
scroll to position [51, 0]
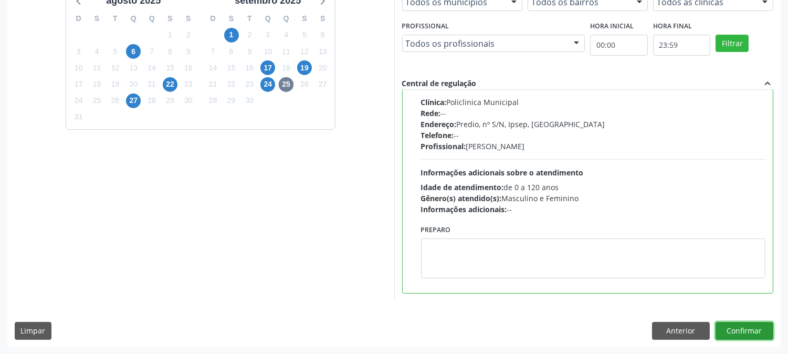
click at [743, 329] on button "Confirmar" at bounding box center [745, 331] width 58 height 18
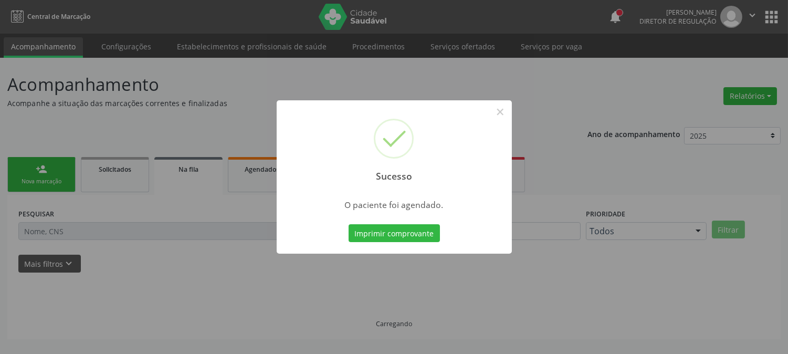
scroll to position [0, 0]
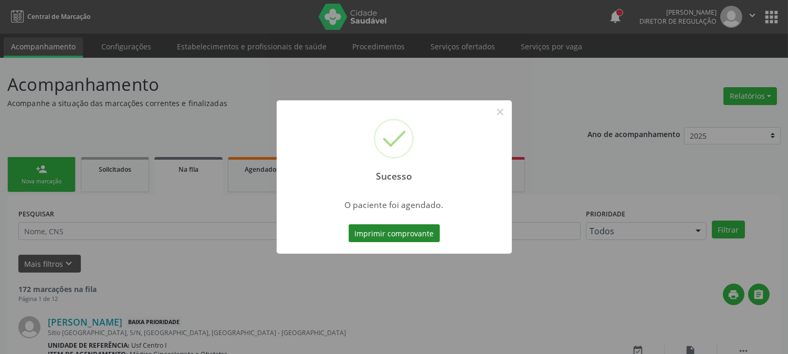
click at [384, 235] on button "Imprimir comprovante" at bounding box center [394, 233] width 91 height 18
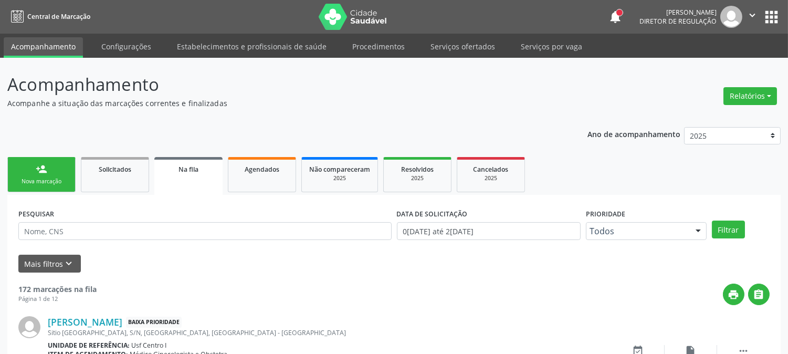
click at [754, 14] on icon "" at bounding box center [753, 15] width 12 height 12
